Goal: Information Seeking & Learning: Learn about a topic

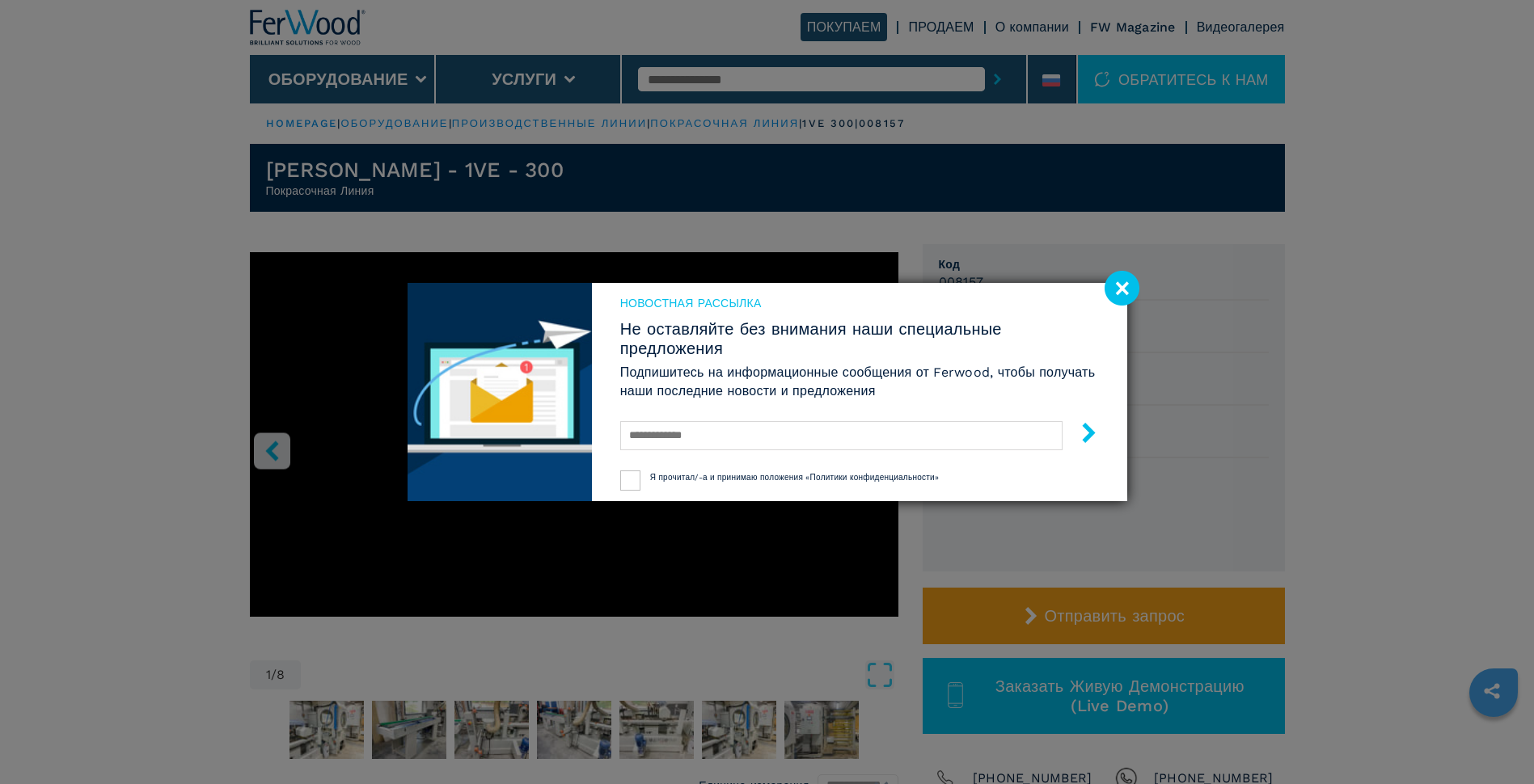
click at [1111, 283] on image at bounding box center [1121, 288] width 35 height 35
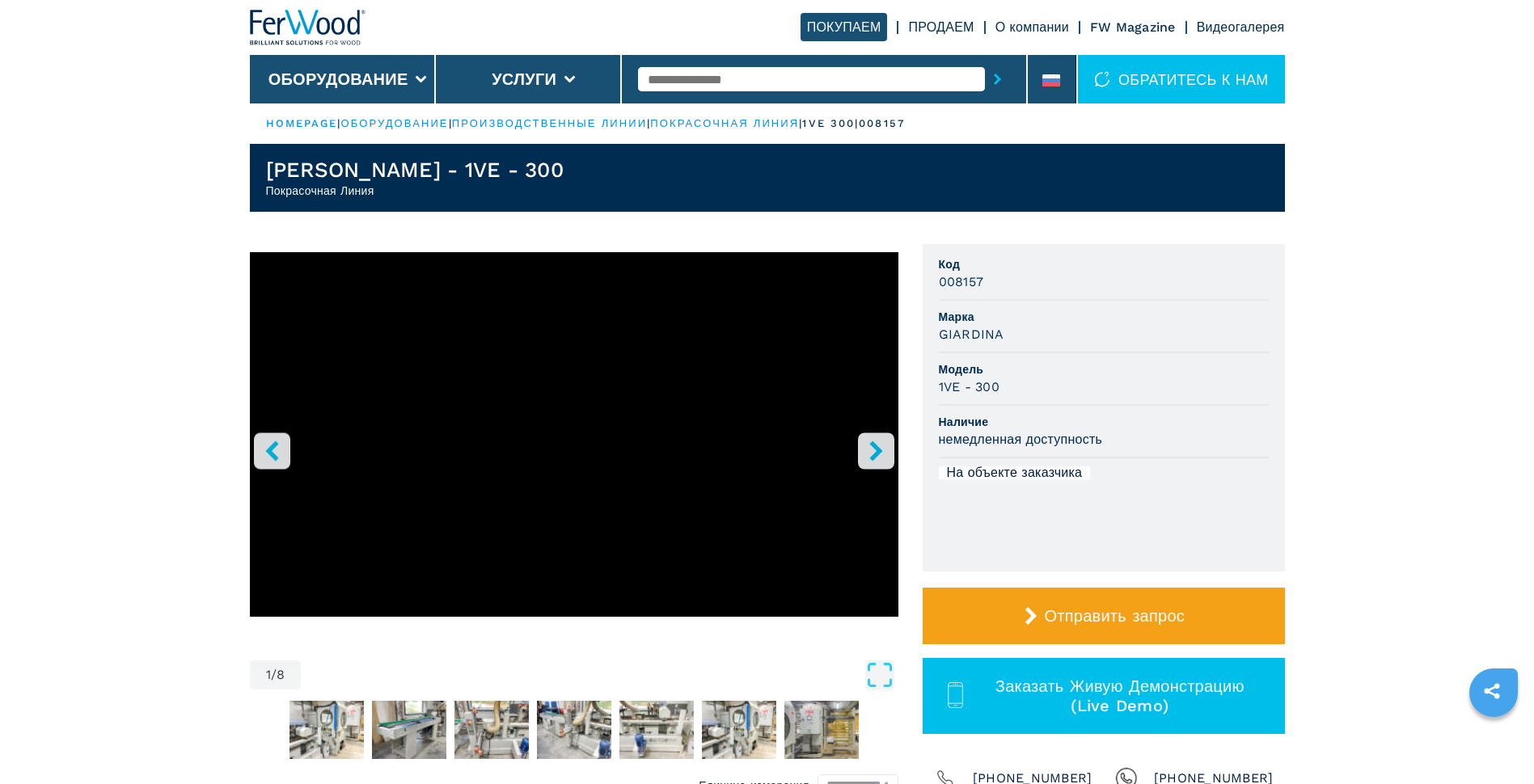
click at [883, 451] on icon "right-button" at bounding box center [876, 450] width 20 height 20
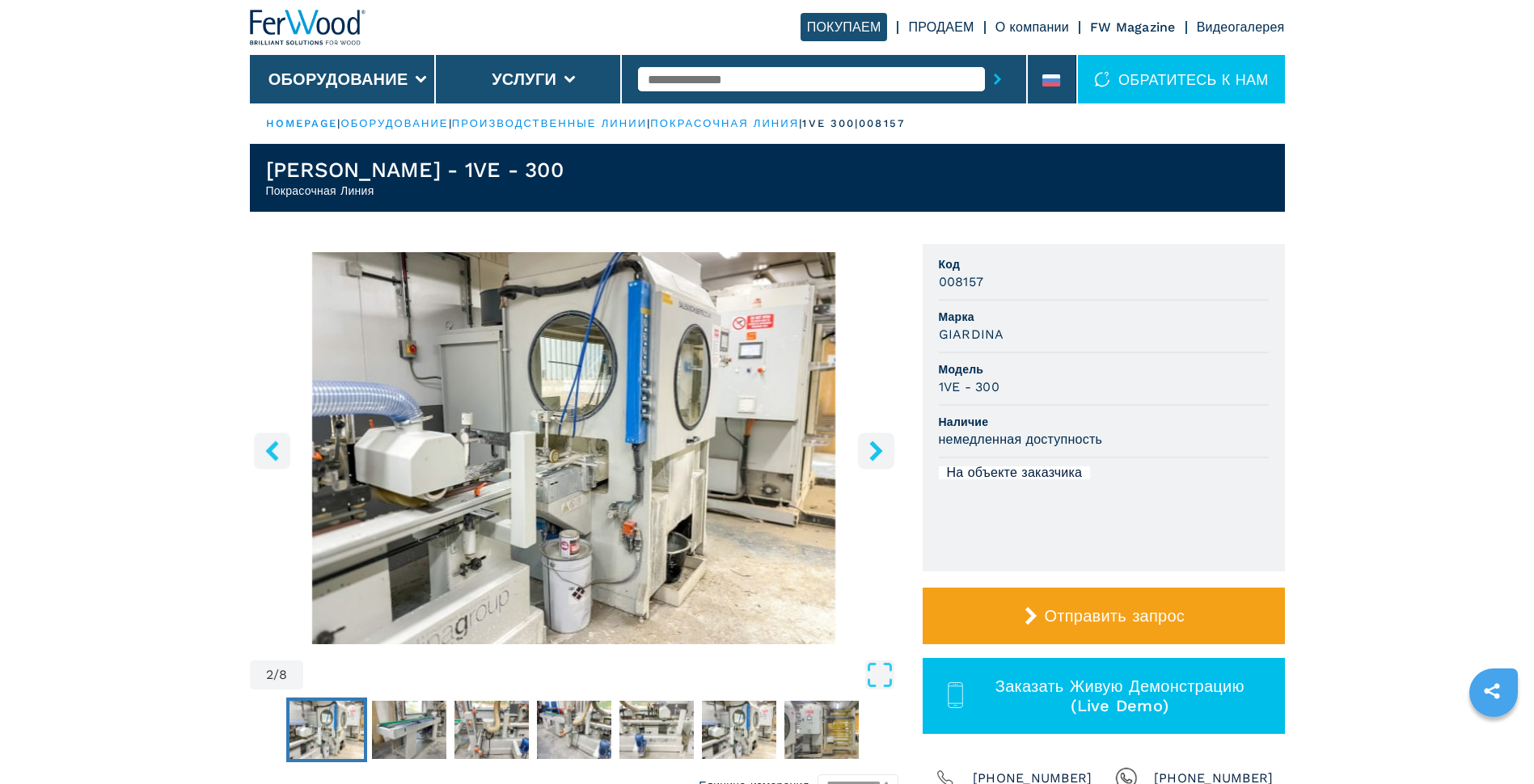
click at [883, 451] on icon "right-button" at bounding box center [876, 450] width 20 height 20
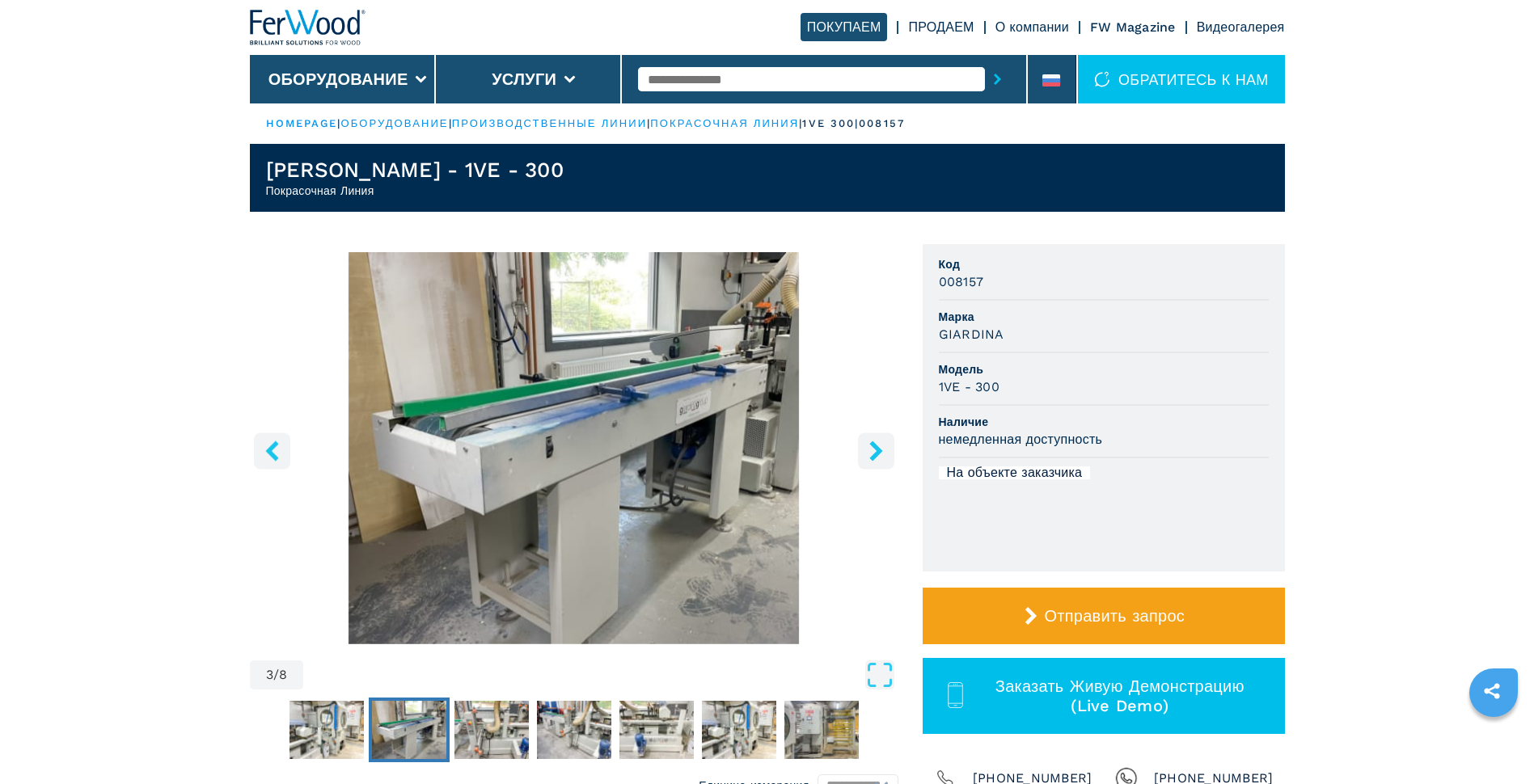
click at [883, 451] on icon "right-button" at bounding box center [876, 450] width 20 height 20
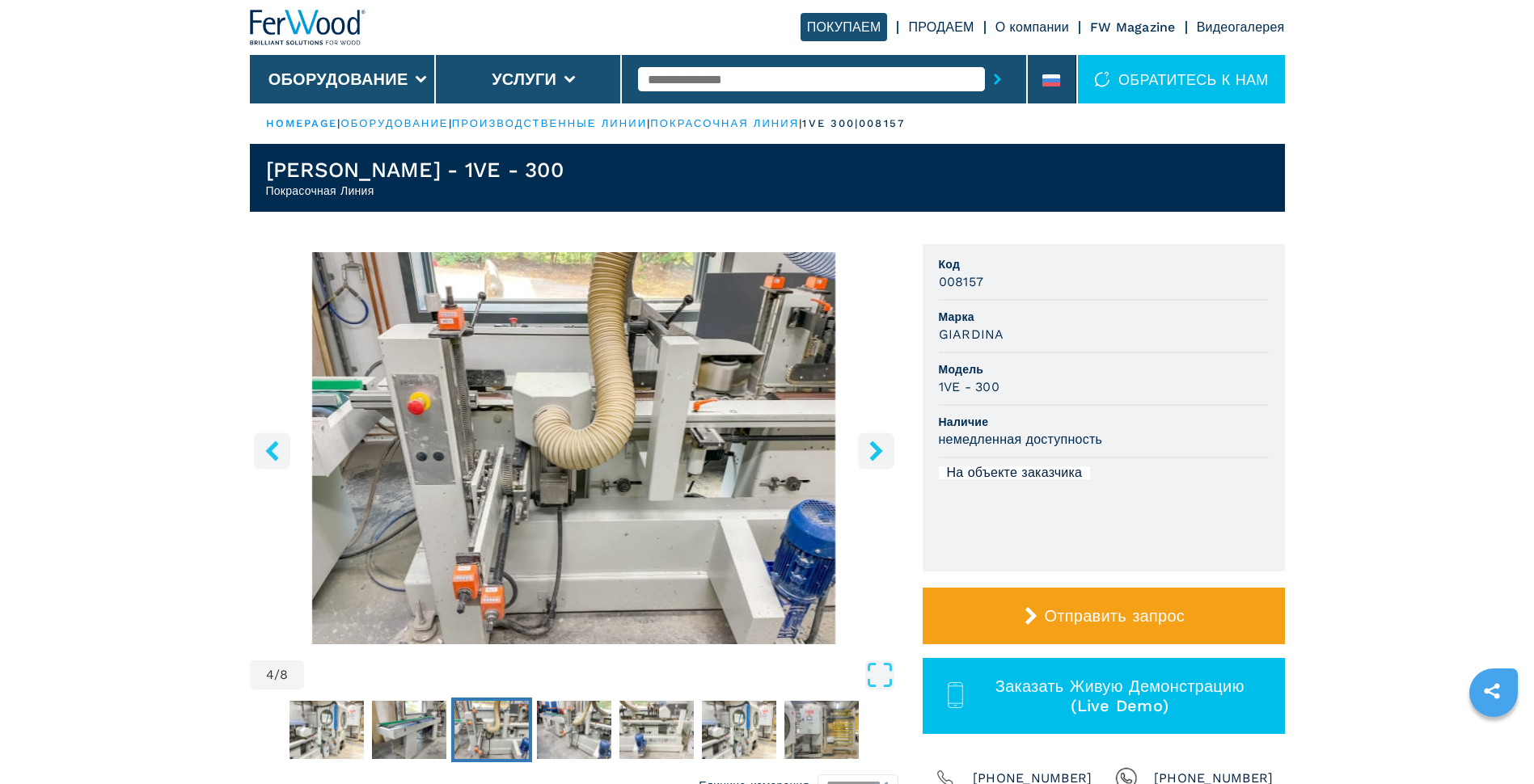
click at [883, 451] on icon "right-button" at bounding box center [876, 450] width 20 height 20
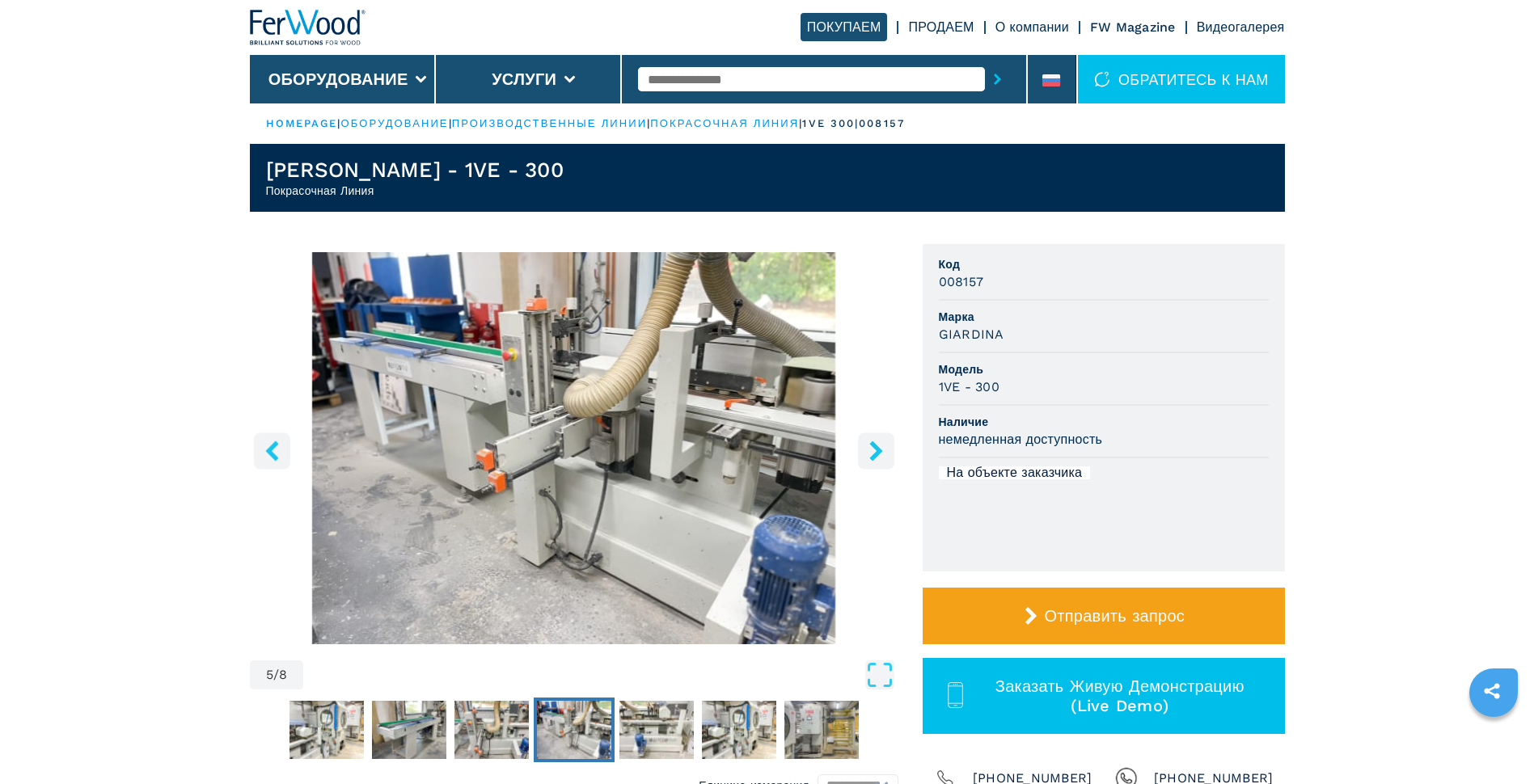
click at [883, 451] on icon "right-button" at bounding box center [876, 450] width 20 height 20
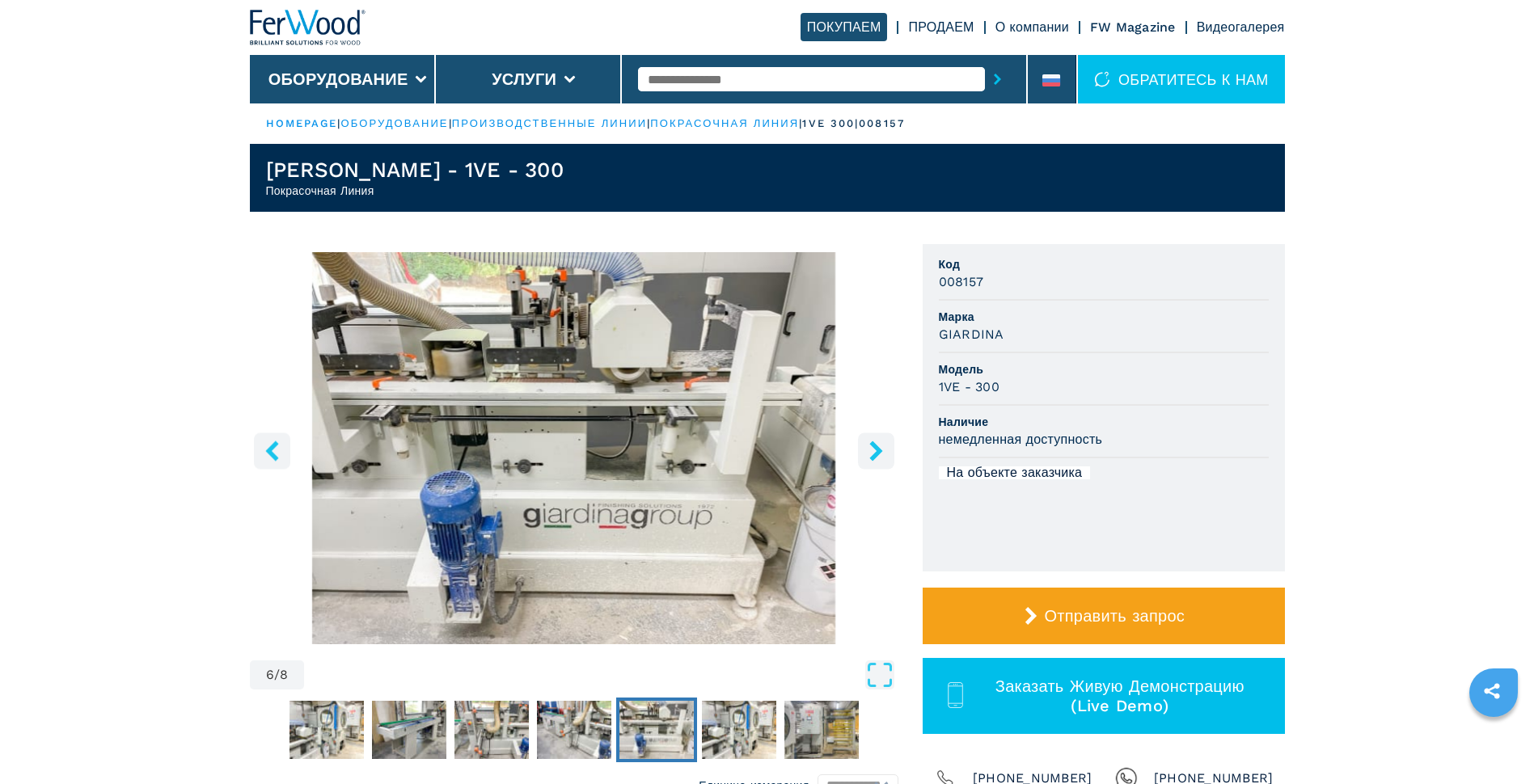
click at [883, 451] on icon "right-button" at bounding box center [876, 450] width 20 height 20
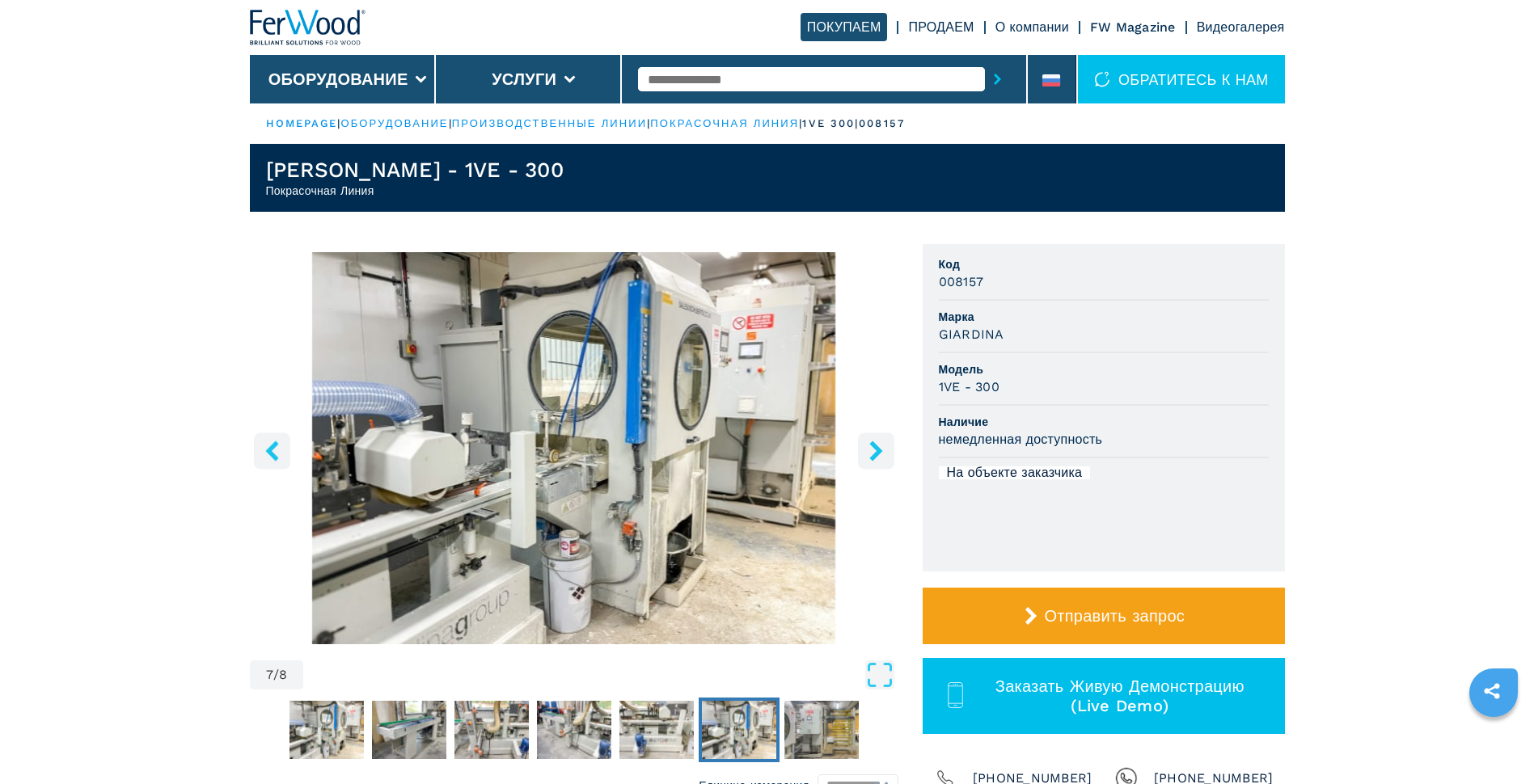
click at [883, 451] on icon "right-button" at bounding box center [876, 450] width 20 height 20
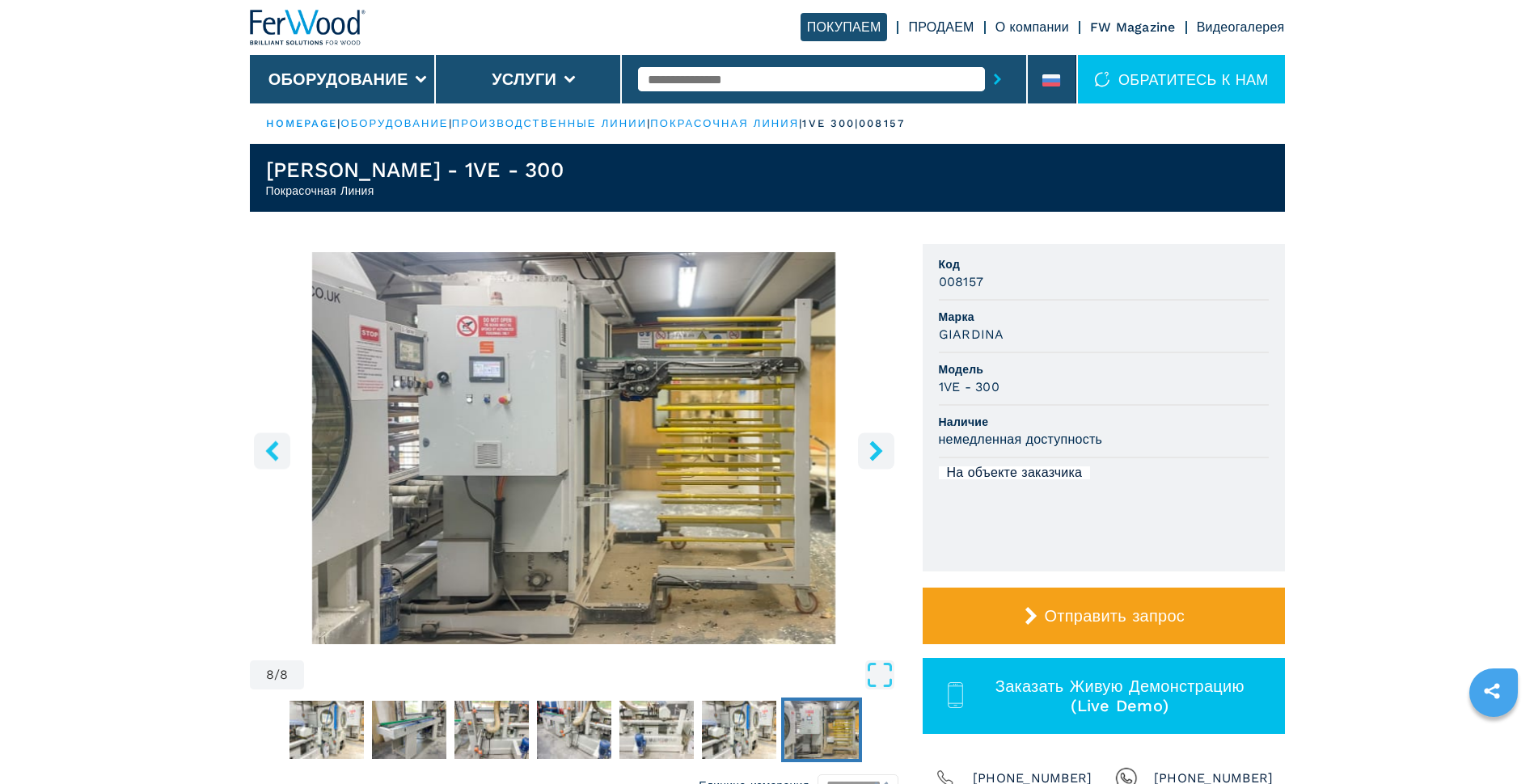
click at [883, 451] on icon "right-button" at bounding box center [876, 450] width 20 height 20
